Goal: Use online tool/utility: Use online tool/utility

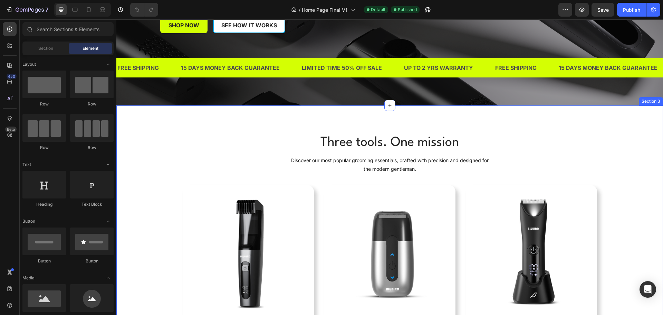
scroll to position [173, 0]
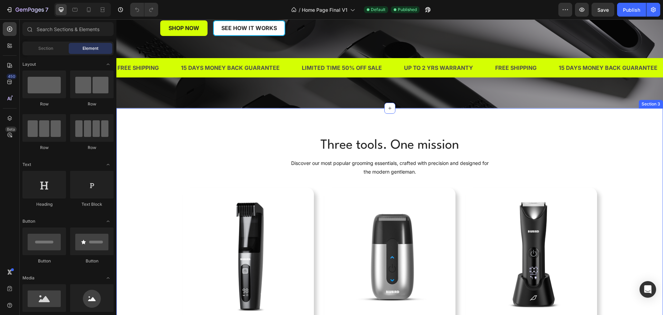
click at [143, 142] on div "Three tools. One mission Heading Discover our most popular grooming essentials,…" at bounding box center [390, 261] width 536 height 250
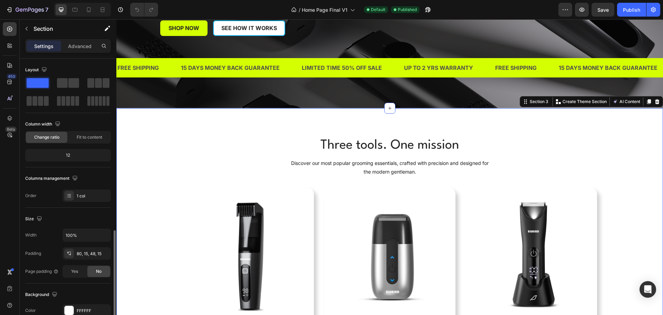
scroll to position [104, 0]
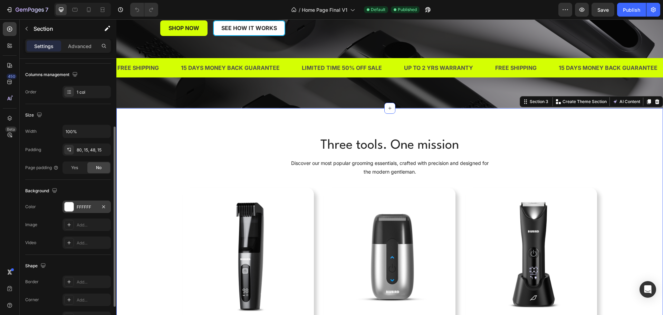
click at [69, 204] on div at bounding box center [69, 206] width 9 height 9
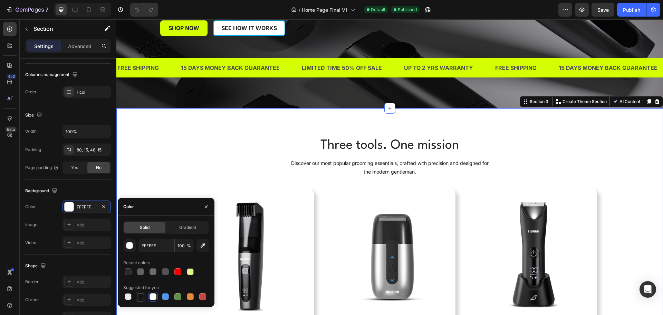
click at [141, 295] on div at bounding box center [140, 296] width 7 height 7
type input "151515"
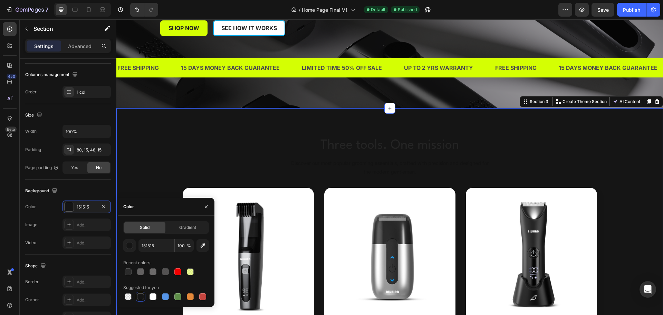
click at [160, 152] on div "Three tools. One mission Heading Discover our most popular grooming essentials,…" at bounding box center [390, 261] width 536 height 250
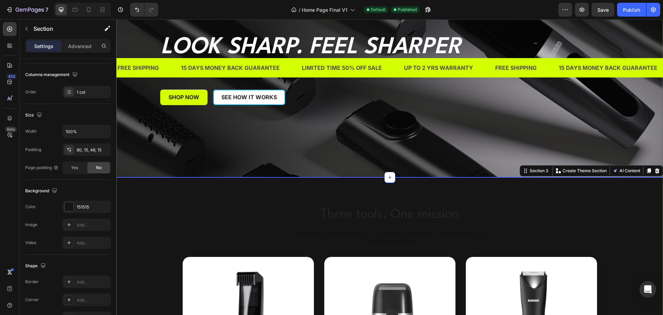
click at [213, 144] on div "Overlay" at bounding box center [389, 63] width 547 height 228
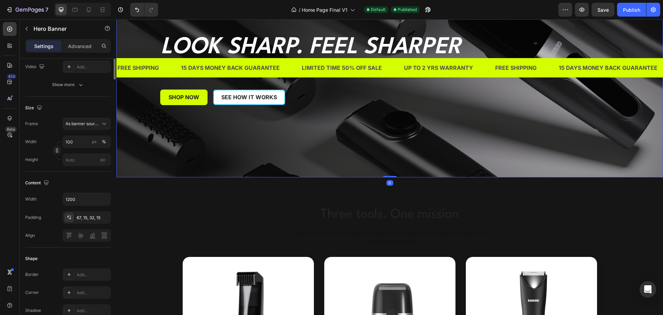
scroll to position [0, 0]
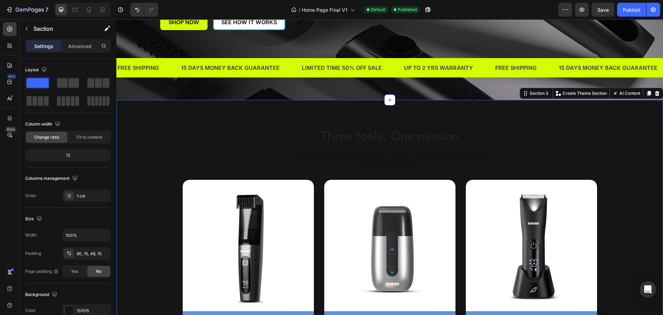
scroll to position [173, 0]
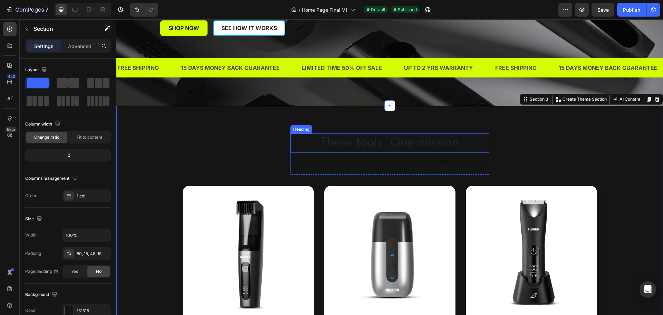
click at [352, 146] on h2 "Three tools. One mission" at bounding box center [389, 142] width 199 height 19
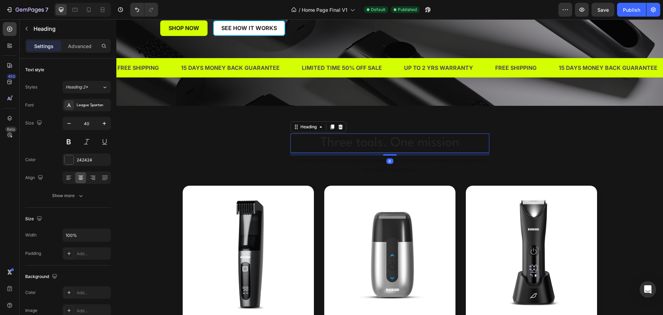
click at [352, 146] on h2 "Three tools. One mission" at bounding box center [389, 142] width 199 height 19
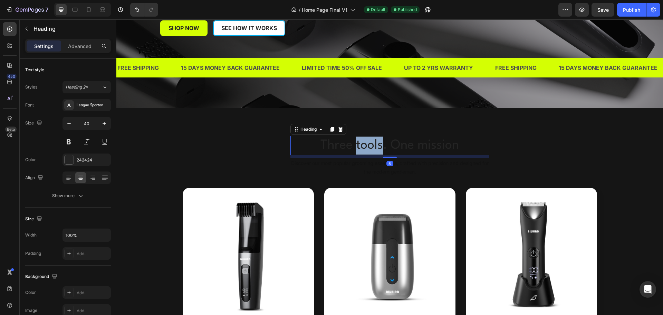
click at [352, 146] on p "Three tools. One mission" at bounding box center [390, 145] width 198 height 18
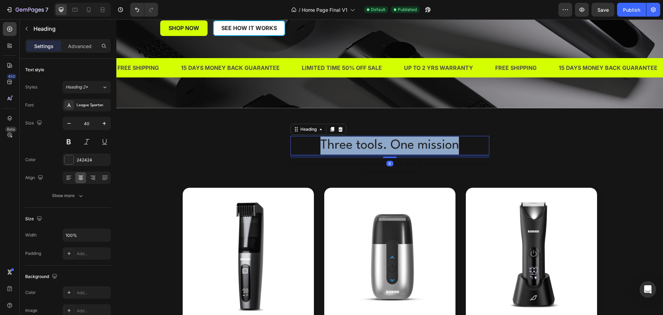
click at [352, 146] on p "Three tools. One mission" at bounding box center [390, 145] width 198 height 18
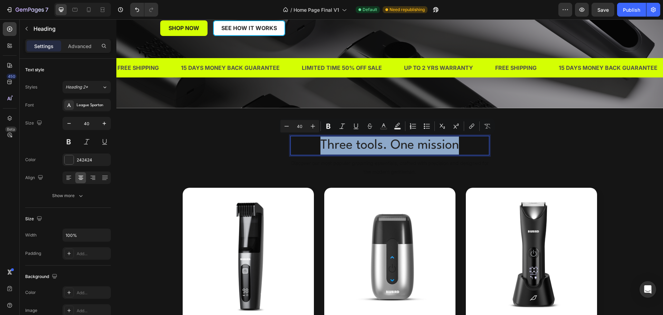
click at [371, 147] on p "Three tools. One mission" at bounding box center [390, 145] width 198 height 18
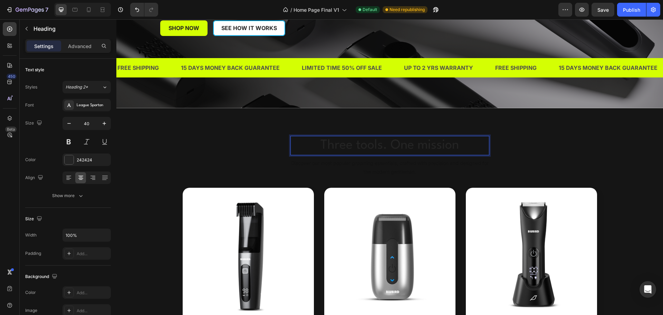
click at [373, 143] on p "Three tools. One mission" at bounding box center [390, 145] width 198 height 18
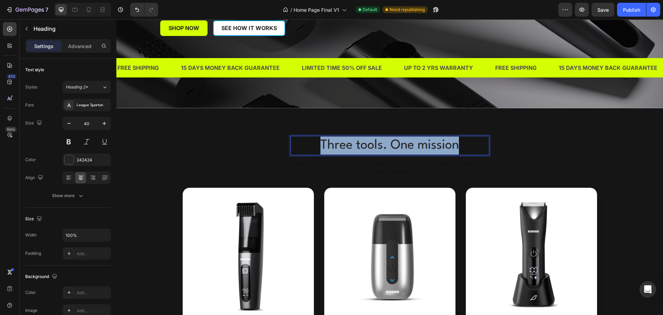
click at [373, 143] on p "Three tools. One mission" at bounding box center [390, 145] width 198 height 18
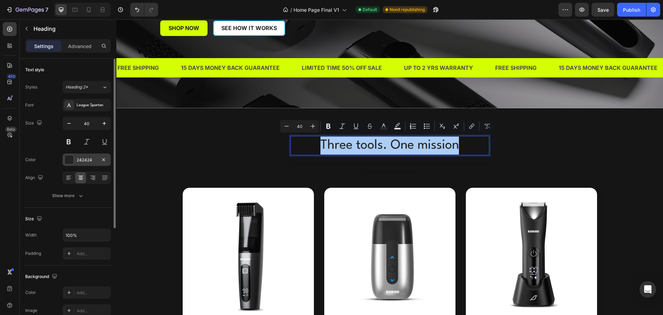
click at [68, 157] on div at bounding box center [69, 159] width 9 height 9
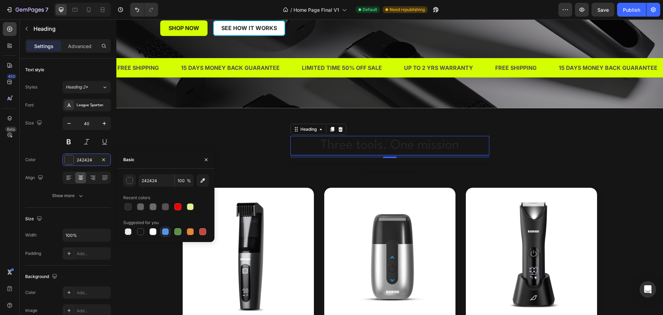
click at [166, 235] on div at bounding box center [165, 231] width 8 height 8
click at [191, 208] on div at bounding box center [190, 206] width 7 height 7
type input "D4FF03"
type input "40"
click at [166, 232] on div at bounding box center [165, 231] width 7 height 7
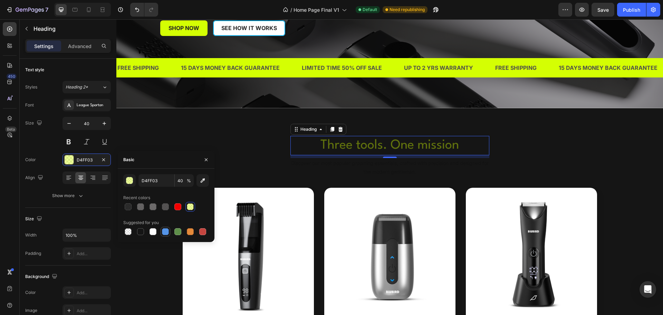
type input "5594E7"
type input "100"
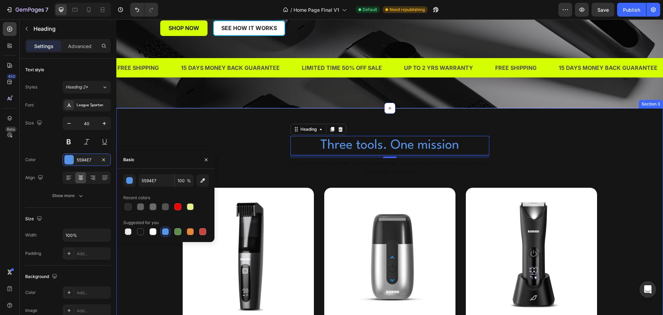
click at [556, 158] on div "Three tools. One mission Heading 8 Discover our most popular grooming essential…" at bounding box center [390, 261] width 536 height 250
